Goal: Task Accomplishment & Management: Use online tool/utility

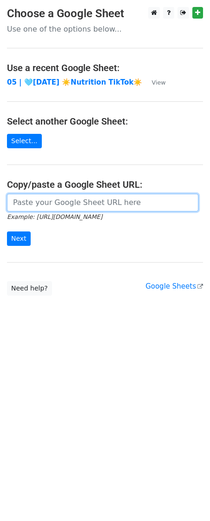
click at [56, 208] on input "url" at bounding box center [103, 203] width 192 height 18
paste input "https://docs.google.com/spreadsheets/d/14Mh_2PZcXmG-V_iE7ucTcJyvecccJcfp8zG4uys…"
type input "https://docs.google.com/spreadsheets/d/14Mh_2PZcXmG-V_iE7ucTcJyvecccJcfp8zG4uys…"
click at [7, 232] on input "Next" at bounding box center [19, 239] width 24 height 14
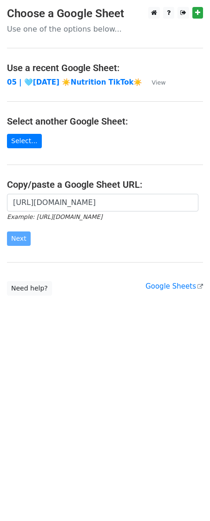
scroll to position [0, 0]
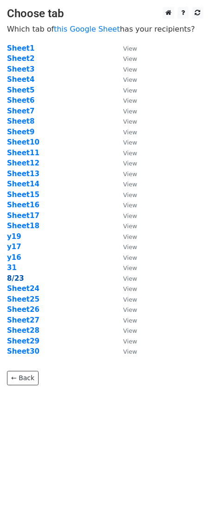
click at [15, 281] on strong "8/23" at bounding box center [15, 278] width 17 height 8
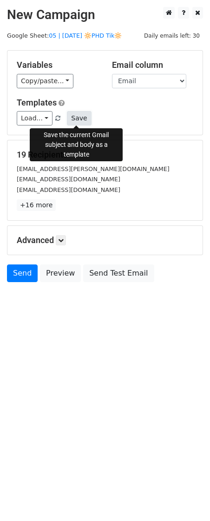
click at [81, 117] on button "Save" at bounding box center [79, 118] width 24 height 14
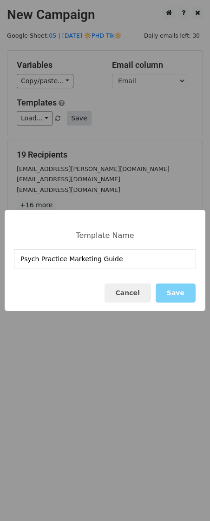
type input "Psych Practice Marketing Guide"
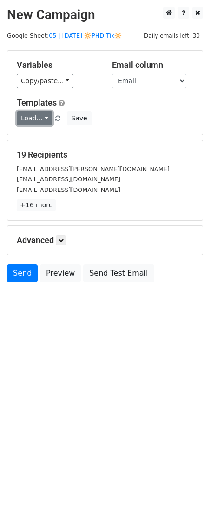
click at [43, 120] on link "Load..." at bounding box center [35, 118] width 36 height 14
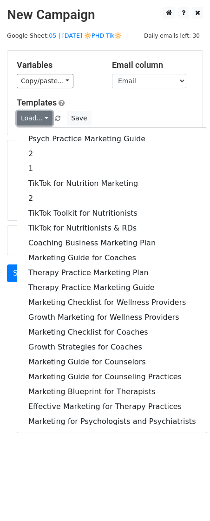
click at [43, 120] on link "Load..." at bounding box center [35, 118] width 36 height 14
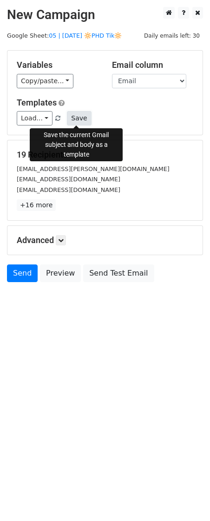
click at [70, 122] on button "Save" at bounding box center [79, 118] width 24 height 14
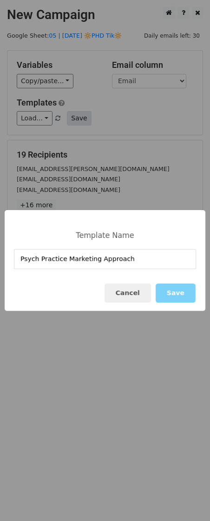
type input "Psych Practice Marketing Approach"
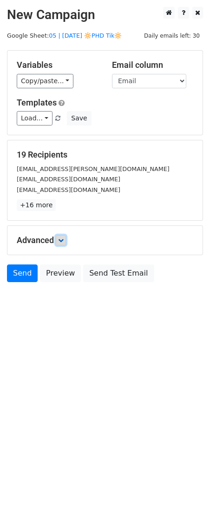
click at [65, 244] on link at bounding box center [61, 240] width 10 height 10
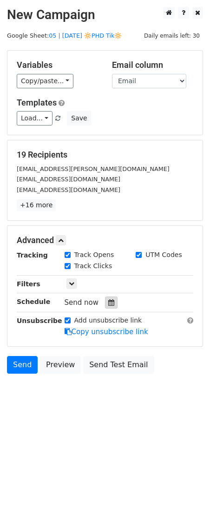
click at [105, 307] on div at bounding box center [111, 303] width 13 height 12
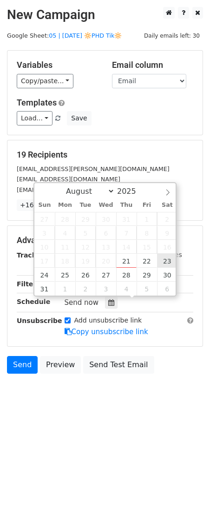
type input "2025-08-23 12:00"
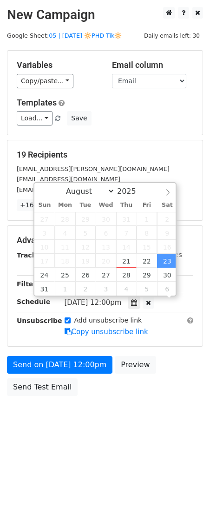
scroll to position [0, 0]
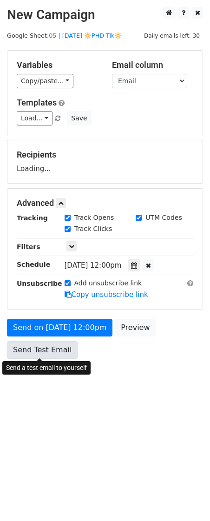
click at [71, 358] on link "Send Test Email" at bounding box center [42, 350] width 71 height 18
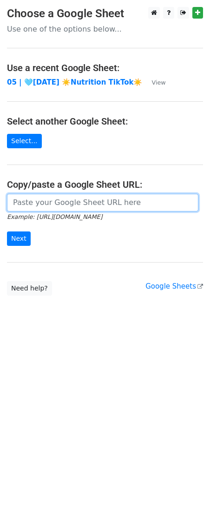
click at [59, 206] on input "url" at bounding box center [103, 203] width 192 height 18
paste input "[URL][DOMAIN_NAME]"
type input "[URL][DOMAIN_NAME]"
click at [7, 232] on input "Next" at bounding box center [19, 239] width 24 height 14
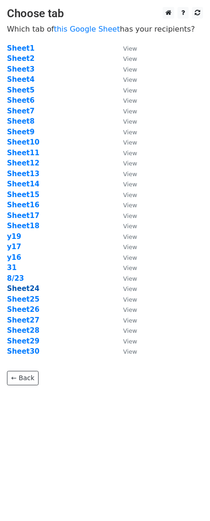
click at [29, 289] on strong "Sheet24" at bounding box center [23, 289] width 33 height 8
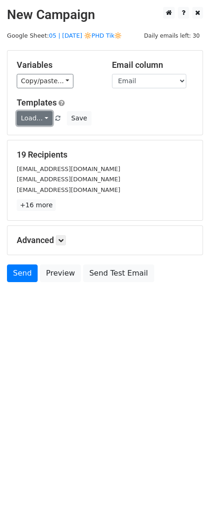
click at [35, 119] on link "Load..." at bounding box center [35, 118] width 36 height 14
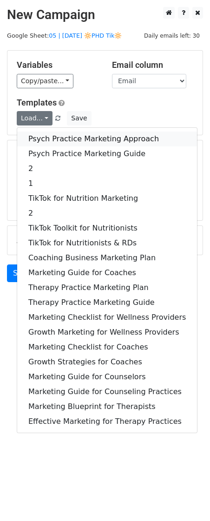
click at [45, 133] on link "Psych Practice Marketing Approach" at bounding box center [107, 139] width 180 height 15
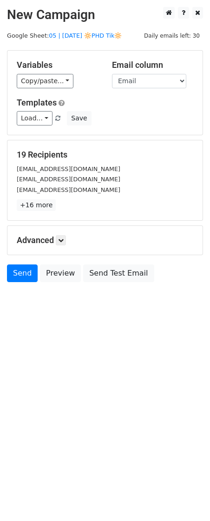
click at [62, 234] on div "Advanced Tracking Track Opens UTM Codes Track Clicks Filters Only include sprea…" at bounding box center [104, 240] width 195 height 29
click at [63, 240] on icon at bounding box center [61, 241] width 6 height 6
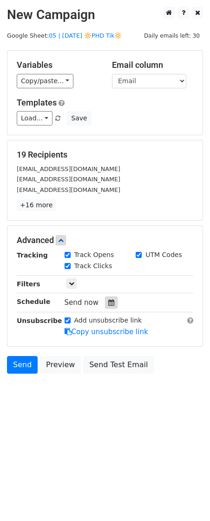
click at [109, 302] on icon at bounding box center [111, 303] width 6 height 7
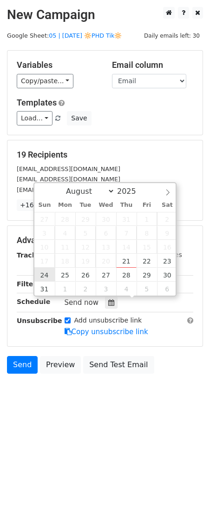
type input "2025-08-24 12:00"
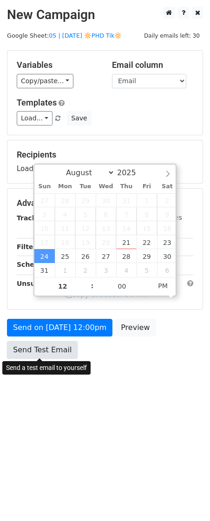
click at [55, 343] on link "Send Test Email" at bounding box center [42, 350] width 71 height 18
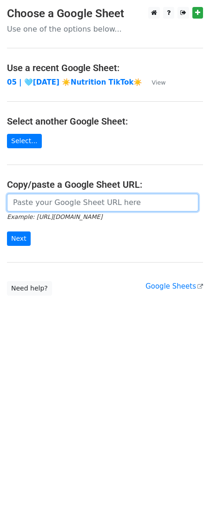
click at [60, 202] on input "url" at bounding box center [103, 203] width 192 height 18
paste input "[URL][DOMAIN_NAME]"
type input "[URL][DOMAIN_NAME]"
click at [7, 232] on input "Next" at bounding box center [19, 239] width 24 height 14
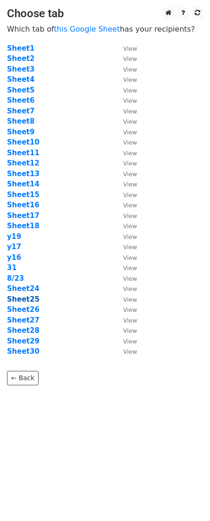
click at [28, 298] on strong "Sheet25" at bounding box center [23, 299] width 33 height 8
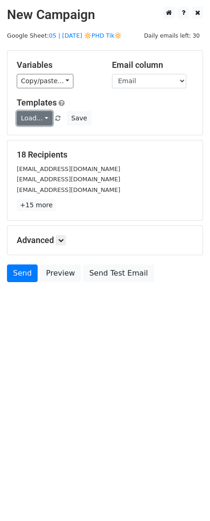
click at [37, 119] on link "Load..." at bounding box center [35, 118] width 36 height 14
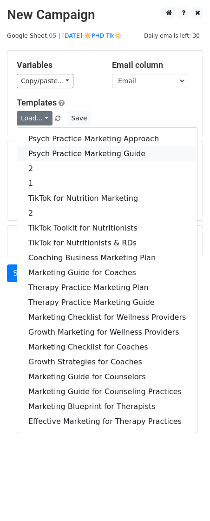
click at [42, 148] on link "Psych Practice Marketing Guide" at bounding box center [107, 154] width 180 height 15
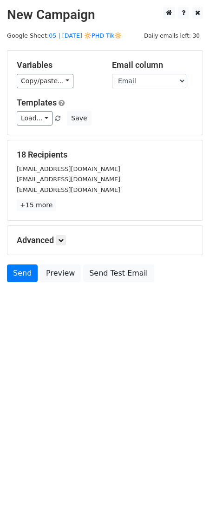
click at [71, 243] on h5 "Advanced" at bounding box center [105, 240] width 177 height 10
click at [64, 240] on icon at bounding box center [61, 241] width 6 height 6
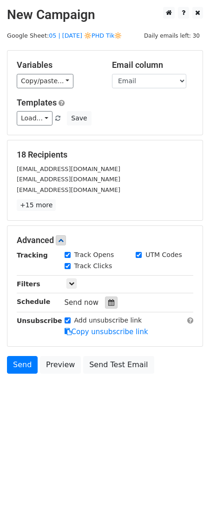
click at [108, 302] on icon at bounding box center [111, 303] width 6 height 7
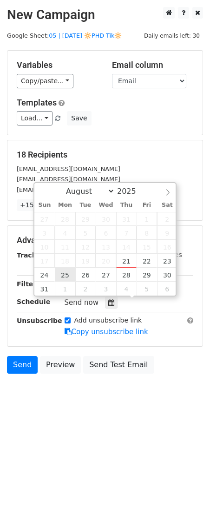
type input "2025-08-25 12:00"
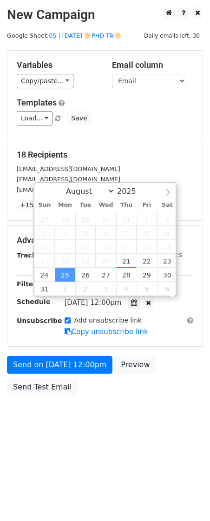
scroll to position [0, 0]
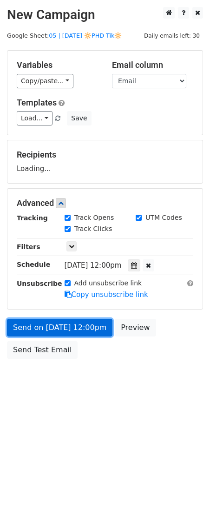
click at [58, 328] on link "Send on Aug 25 at 12:00pm" at bounding box center [60, 328] width 106 height 18
